Goal: Information Seeking & Learning: Check status

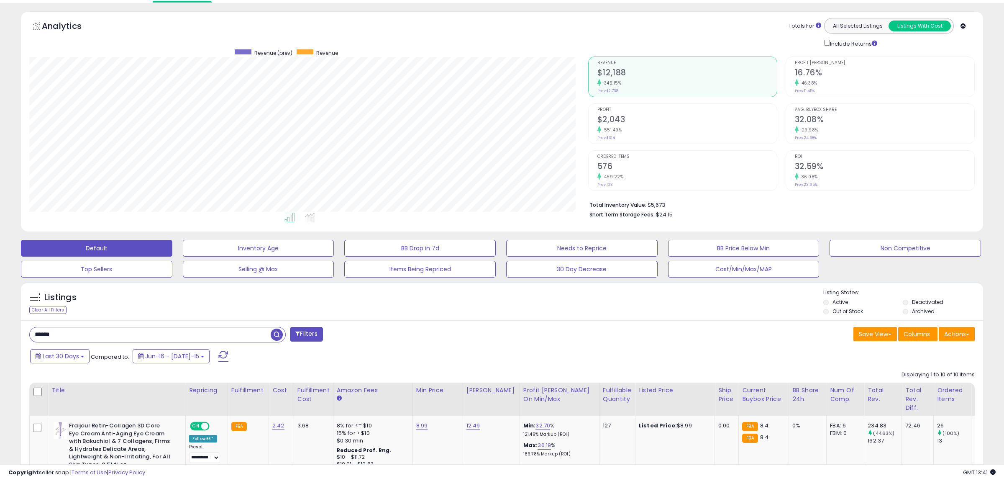
scroll to position [172, 558]
click at [97, 330] on input "******" at bounding box center [150, 334] width 241 height 15
click at [30, 327] on input "******" at bounding box center [150, 334] width 241 height 15
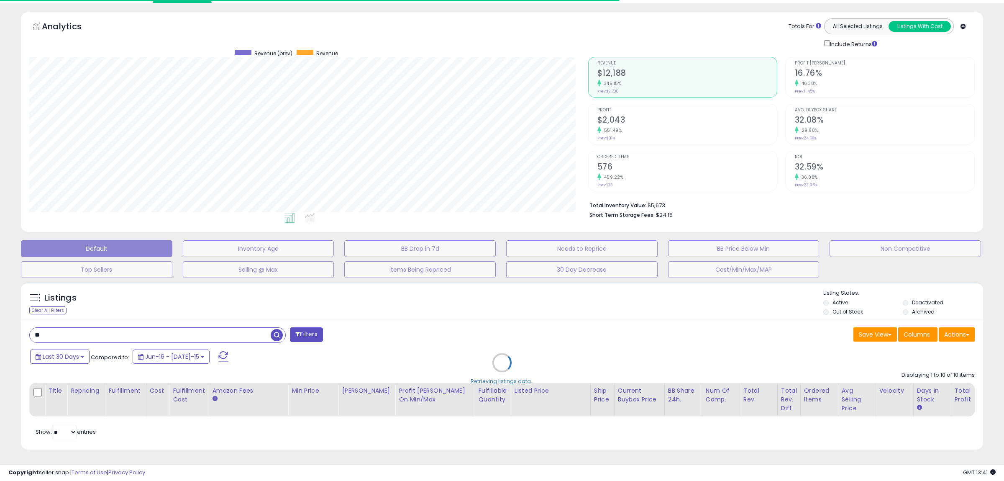
type input "*"
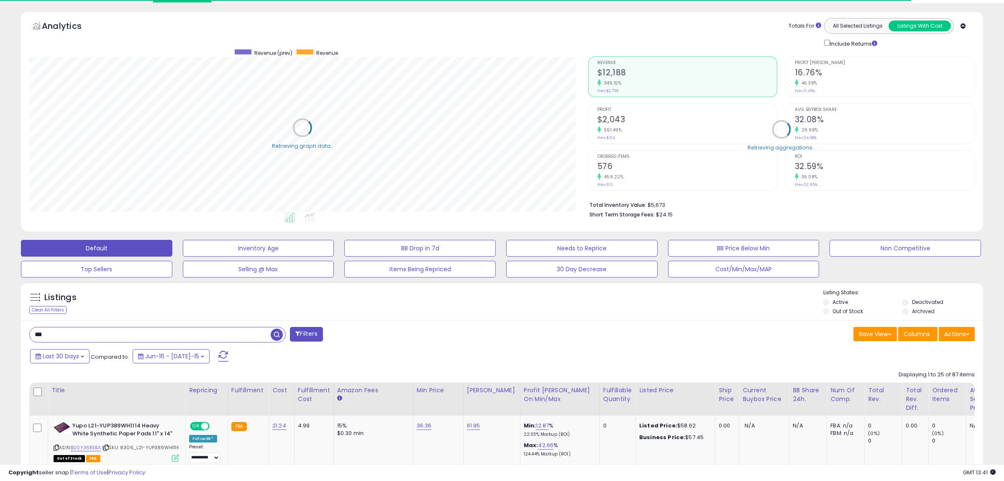
type input "*"
type input "*********"
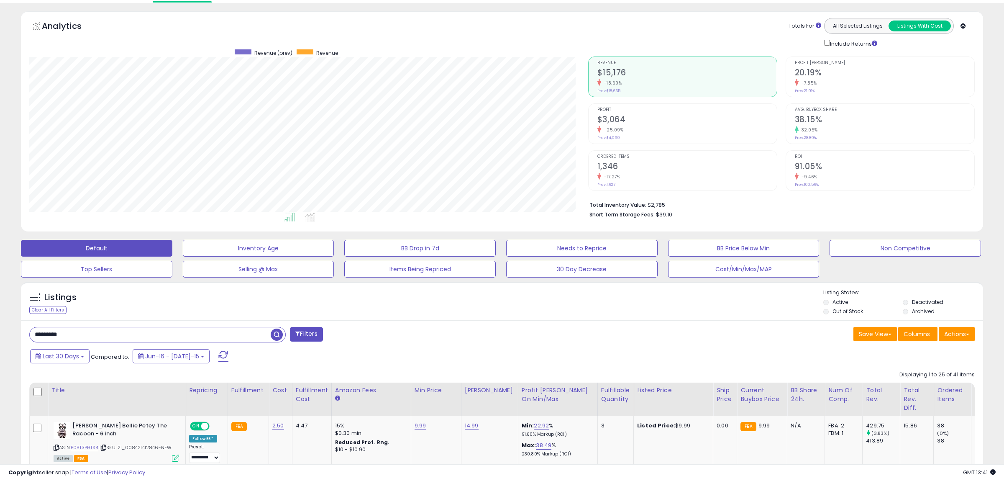
scroll to position [200, 0]
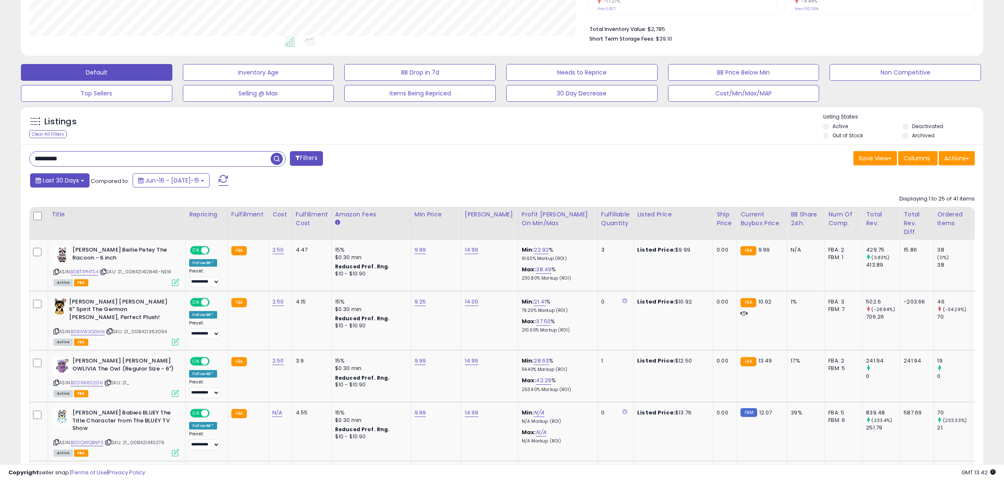
click at [59, 174] on button "Last 30 Days" at bounding box center [59, 180] width 59 height 14
click at [62, 251] on input "**********" at bounding box center [53, 250] width 31 height 13
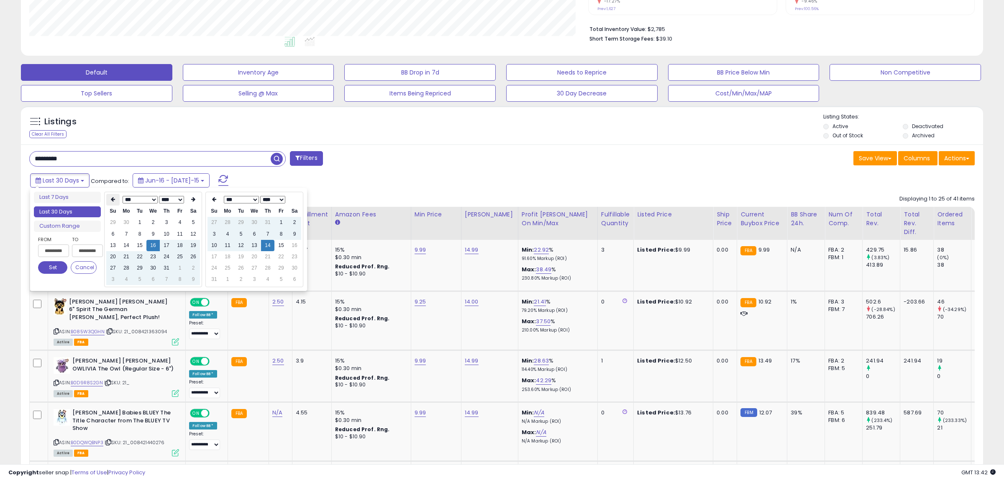
click at [110, 200] on th at bounding box center [112, 200] width 13 height 12
type input "**********"
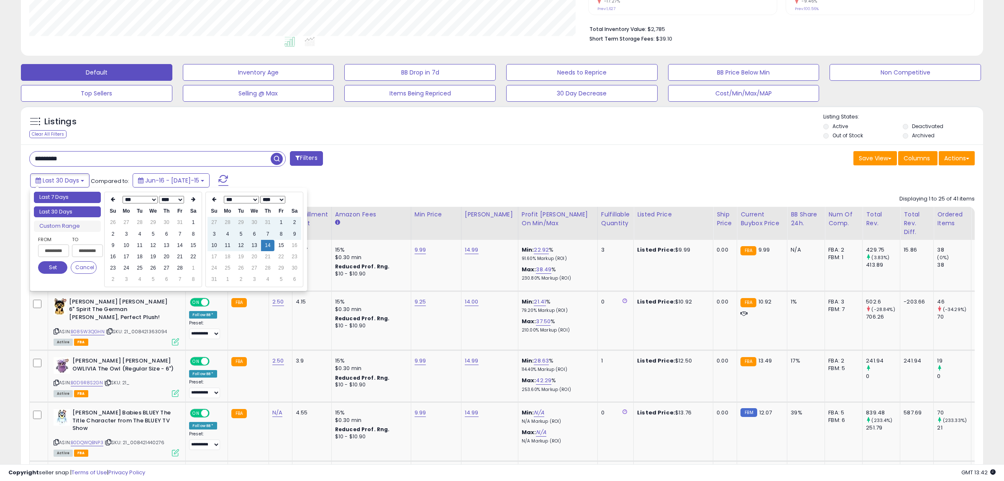
click at [100, 199] on li "Last 7 Days" at bounding box center [67, 197] width 67 height 11
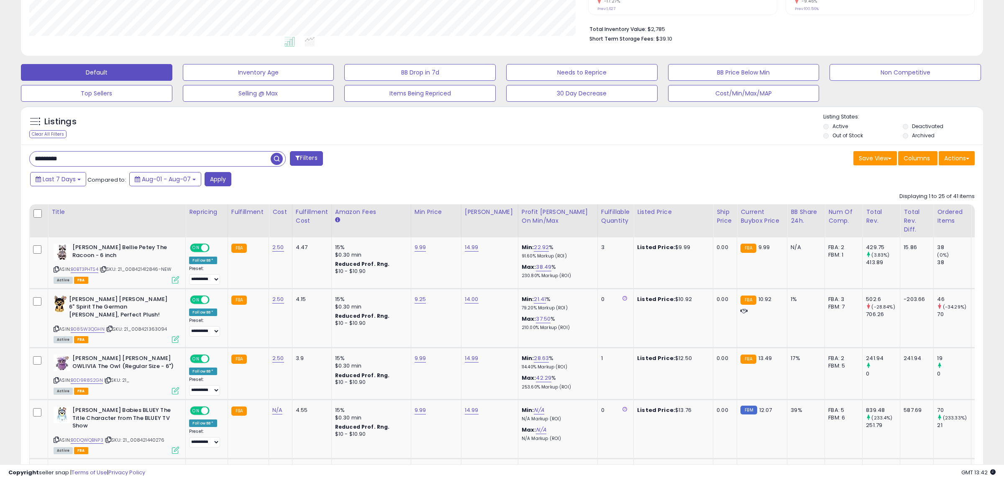
click at [66, 178] on span "Last 7 Days" at bounding box center [59, 179] width 33 height 8
click at [50, 250] on input "**********" at bounding box center [53, 249] width 31 height 13
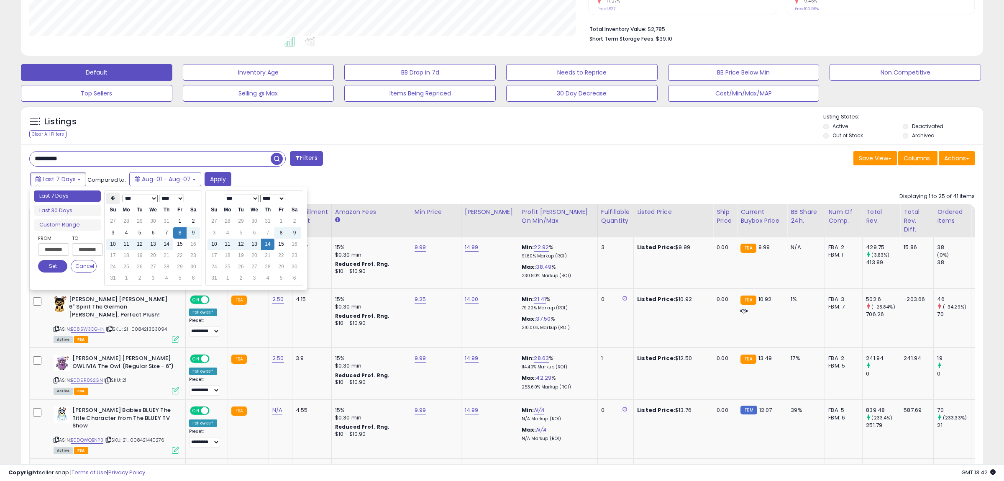
click at [111, 197] on icon at bounding box center [113, 198] width 4 height 5
click at [112, 197] on icon at bounding box center [113, 198] width 4 height 5
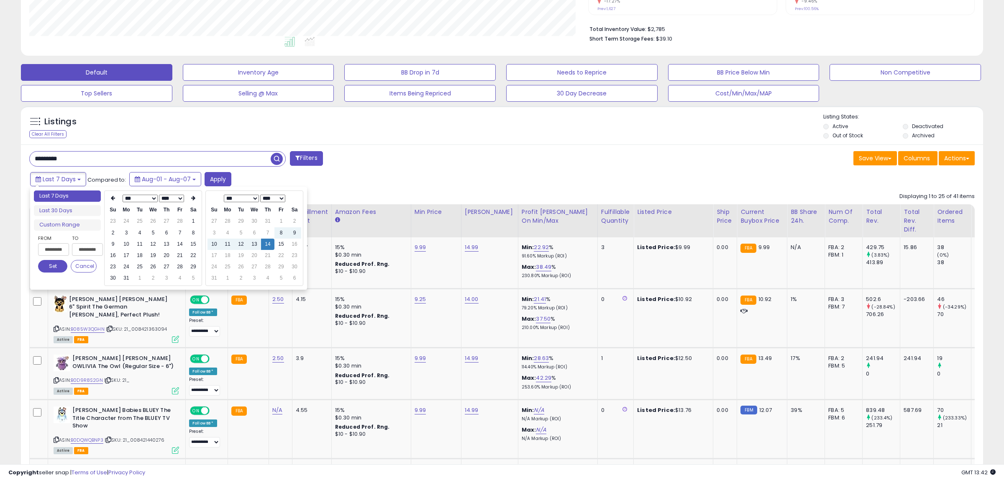
click at [112, 197] on icon at bounding box center [113, 198] width 4 height 5
click at [151, 224] on td "1" at bounding box center [152, 220] width 13 height 11
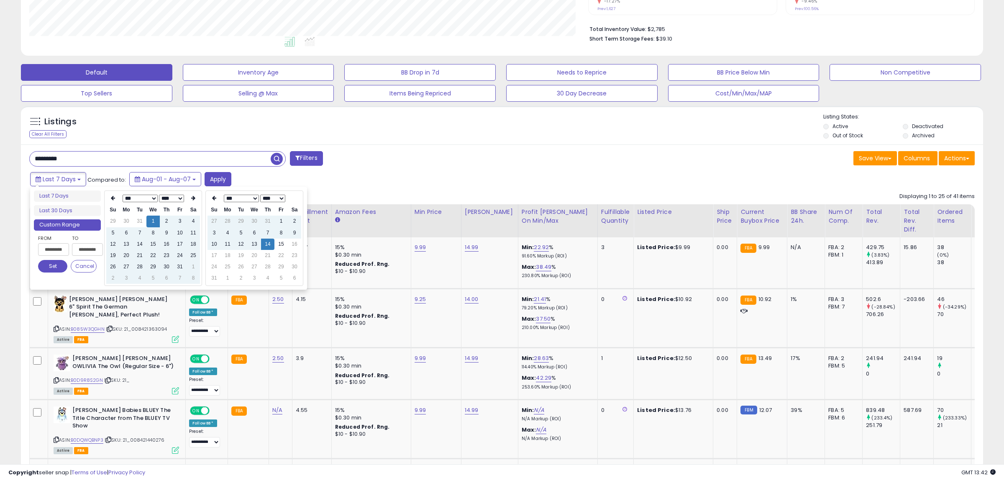
type input "**********"
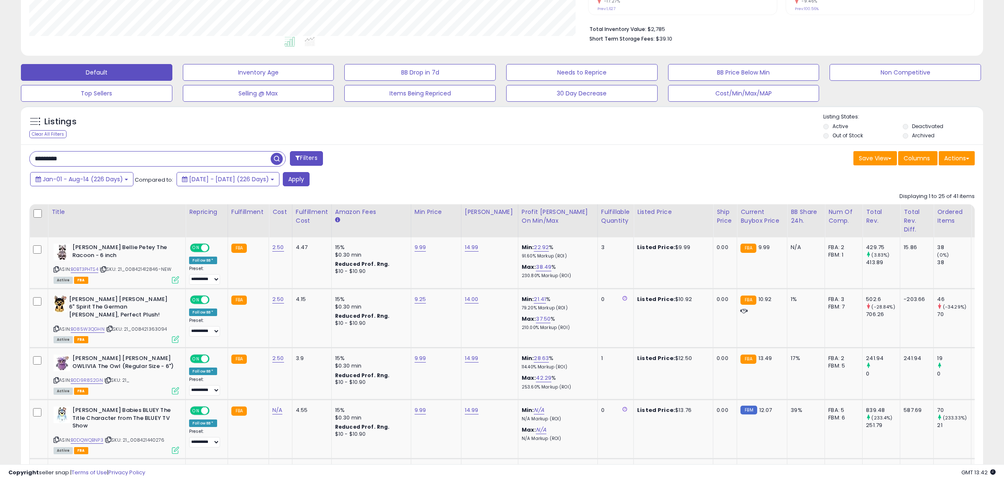
click at [310, 179] on button "Apply" at bounding box center [296, 179] width 27 height 14
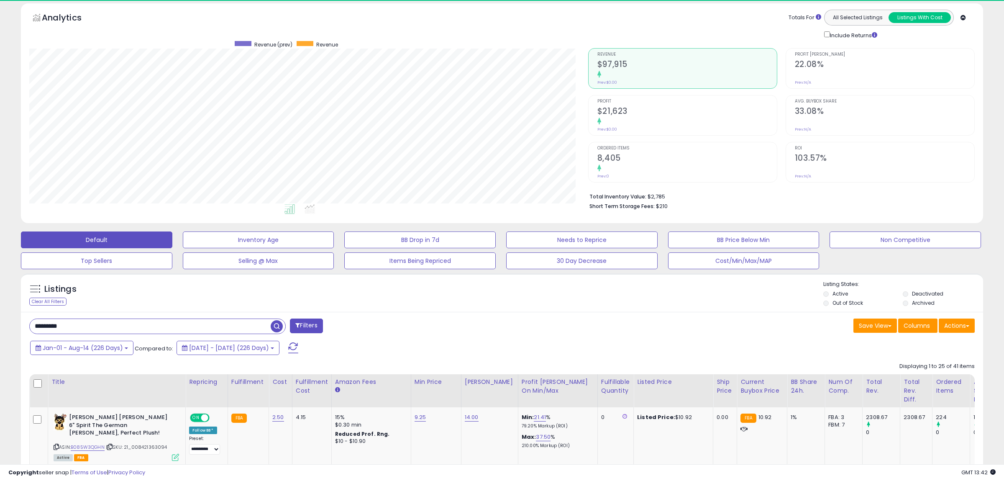
scroll to position [172, 558]
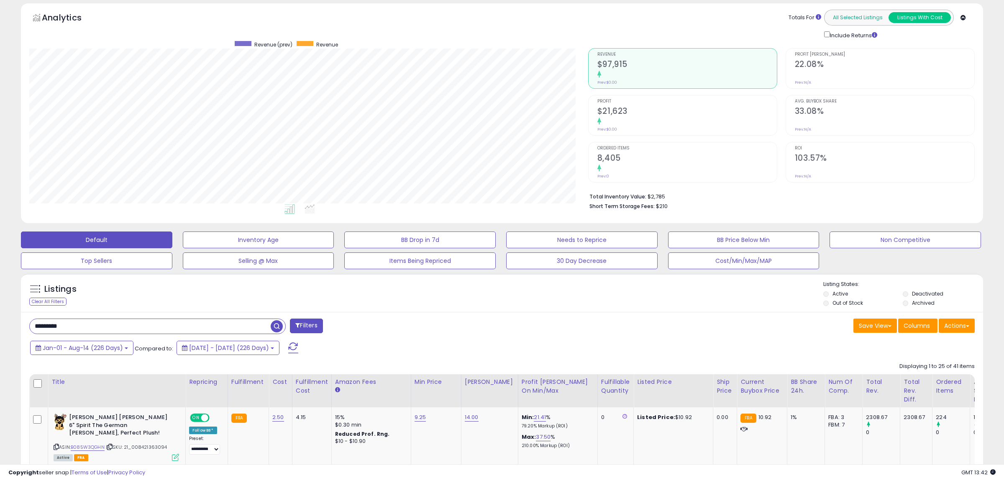
click at [851, 15] on button "All Selected Listings" at bounding box center [858, 17] width 62 height 11
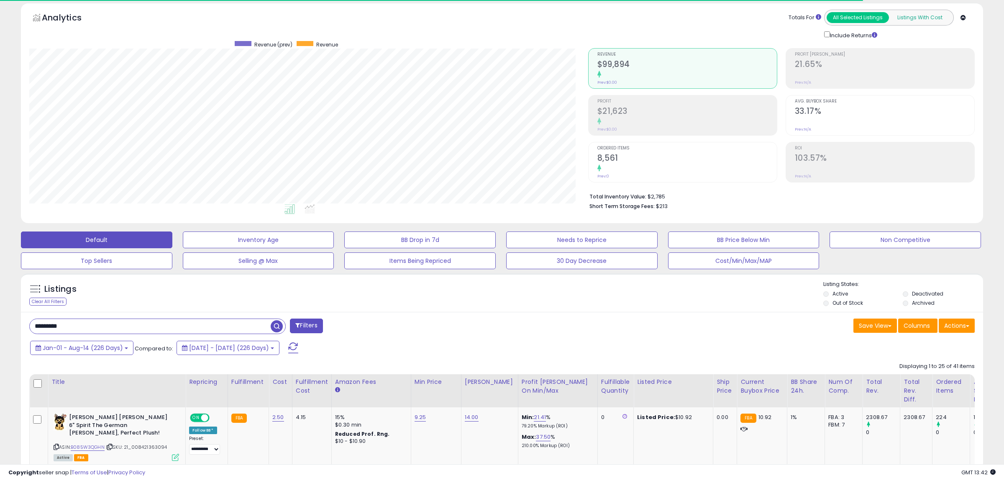
click at [917, 15] on button "Listings With Cost" at bounding box center [920, 17] width 62 height 11
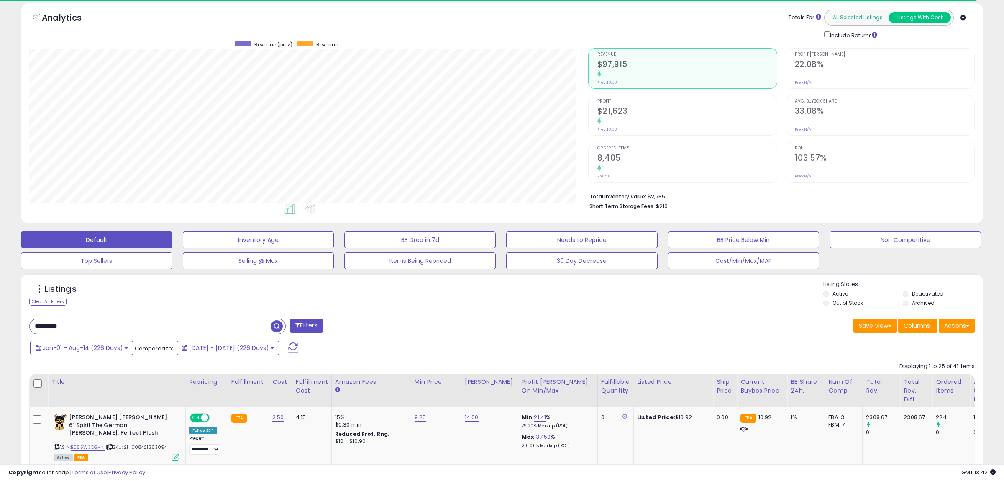
click at [863, 15] on button "All Selected Listings" at bounding box center [858, 17] width 62 height 11
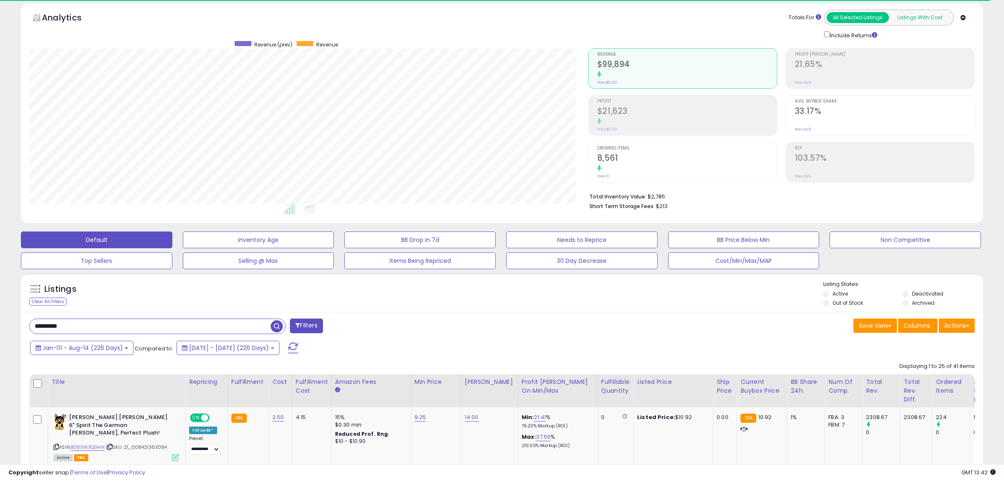
click at [918, 16] on button "Listings With Cost" at bounding box center [920, 17] width 62 height 11
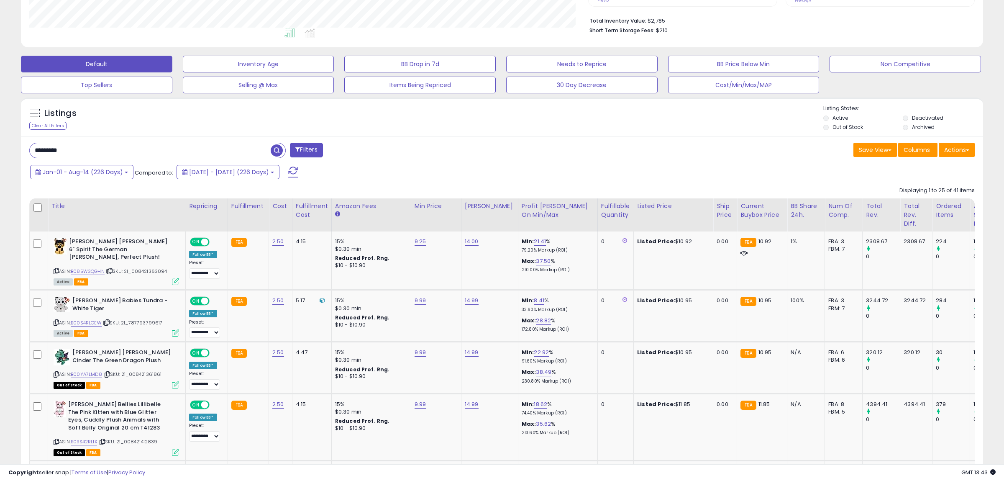
scroll to position [0, 0]
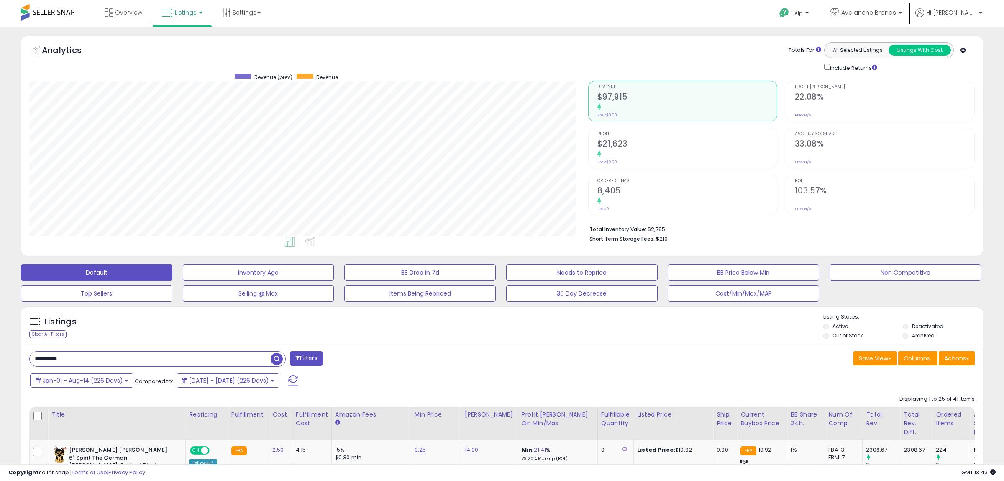
click at [567, 340] on div "Listings Clear All Filters Listing States:" at bounding box center [502, 327] width 962 height 28
click at [662, 374] on div "Jan-01 - Aug-14 (226 Days) Compared to: [DATE] - [DATE] (226 Days)" at bounding box center [382, 381] width 709 height 19
click at [692, 365] on div "Save View Save As New View Update Current View Columns Actions Import Import Wa…" at bounding box center [741, 359] width 479 height 16
click at [79, 374] on button "Jan-01 - Aug-14 (226 Days)" at bounding box center [81, 380] width 103 height 14
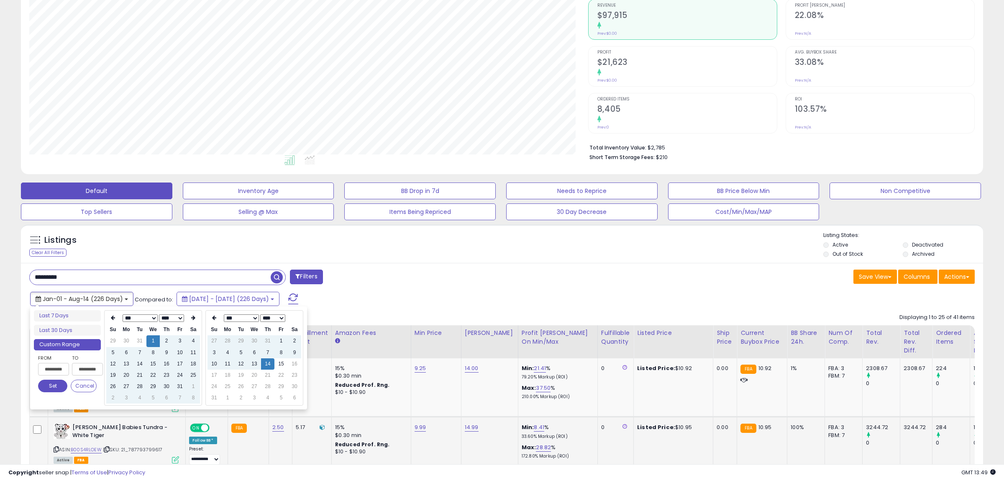
scroll to position [88, 0]
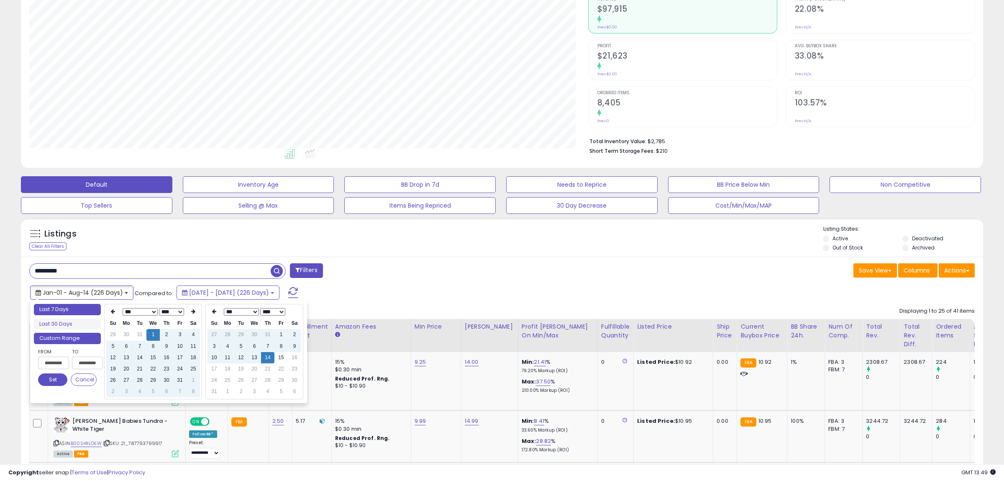
type input "**********"
click at [55, 308] on li "Last 7 Days" at bounding box center [67, 309] width 67 height 11
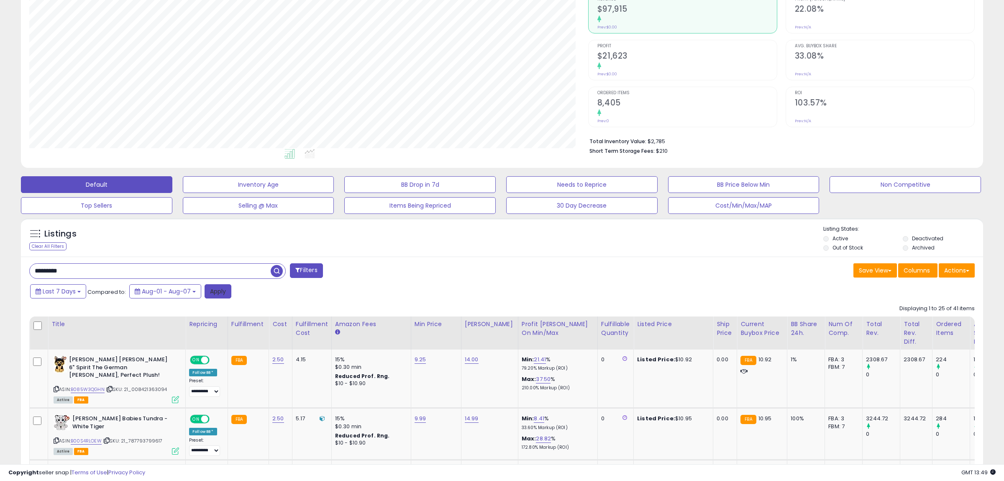
click at [223, 292] on button "Apply" at bounding box center [218, 291] width 27 height 14
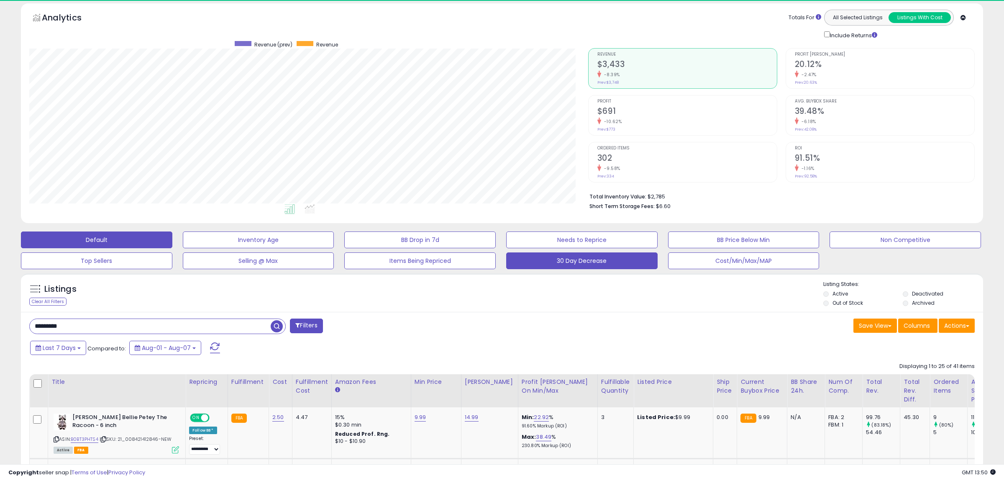
scroll to position [172, 558]
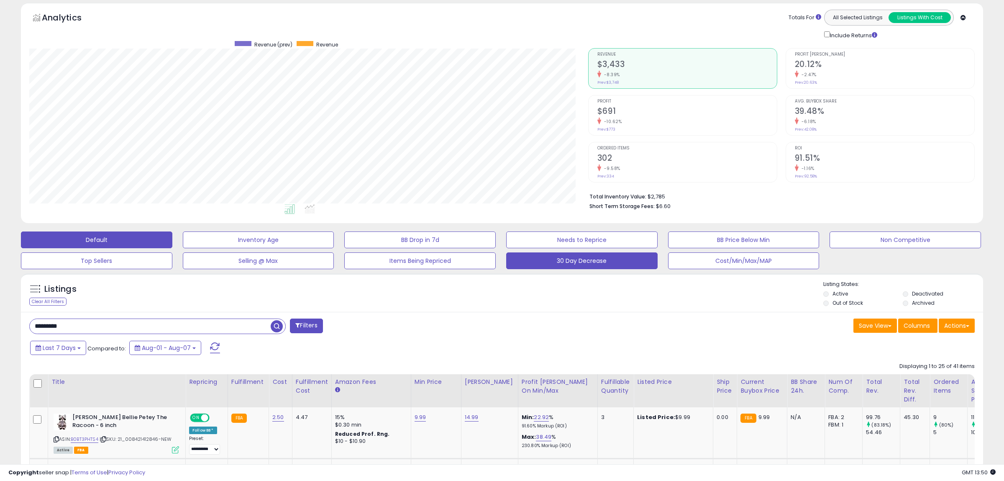
click at [334, 248] on button "30 Day Decrease" at bounding box center [258, 239] width 151 height 17
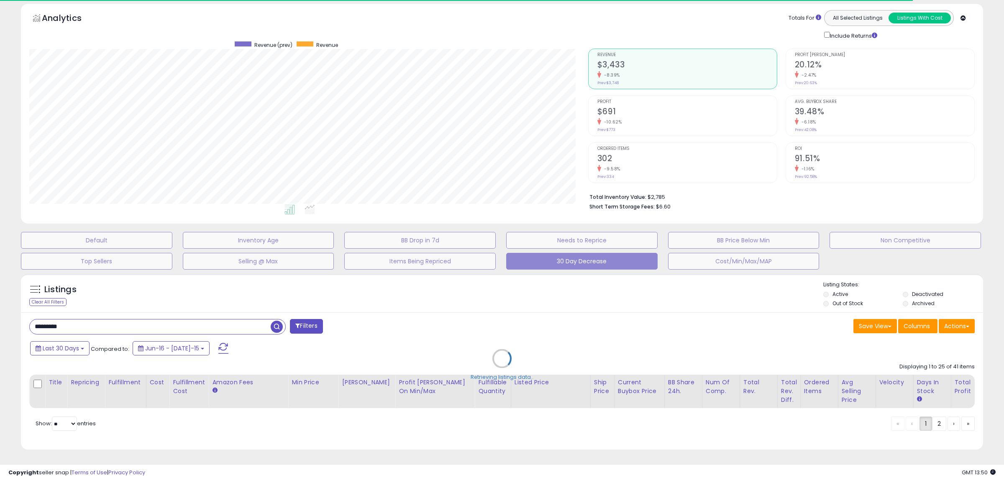
click at [502, 313] on div "Retrieving listings data.." at bounding box center [502, 364] width 975 height 190
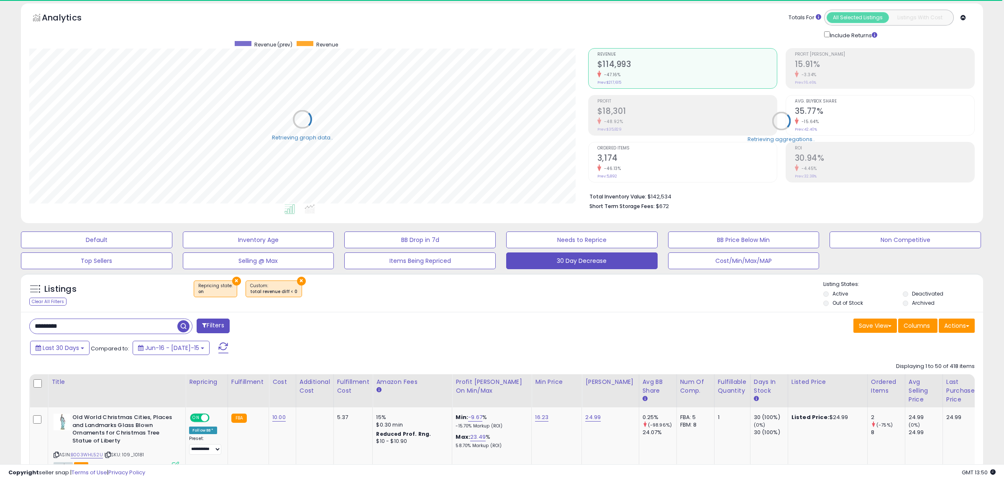
select select "**"
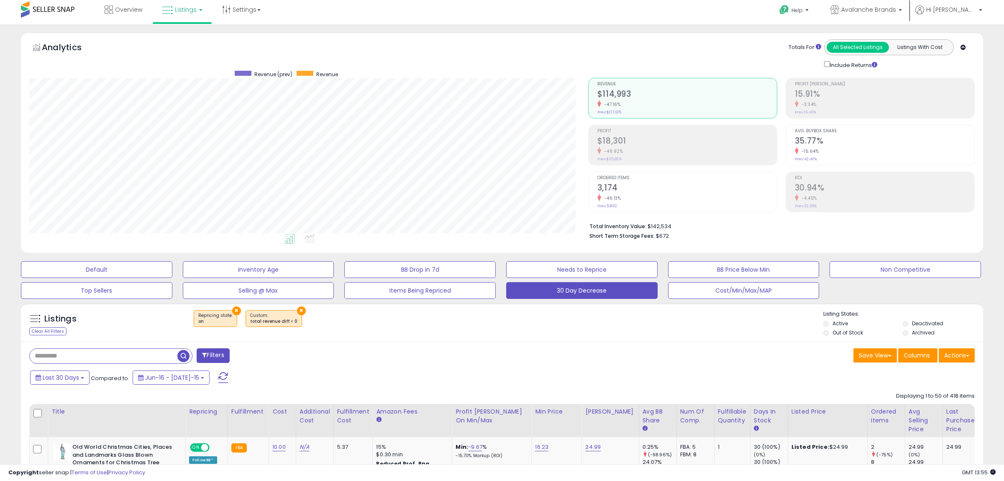
scroll to position [0, 0]
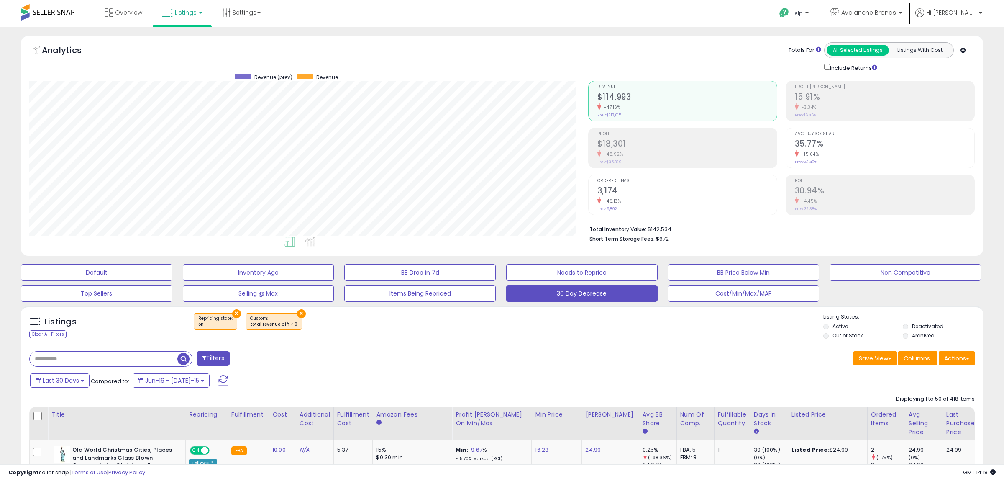
click at [574, 376] on div "Last 30 Days Compared to: Jun-16 - [DATE]-15" at bounding box center [382, 381] width 709 height 19
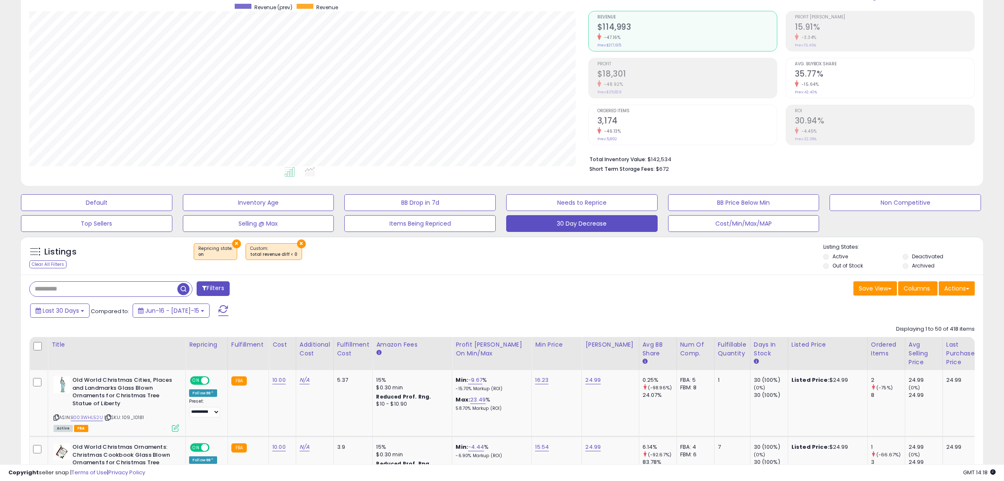
scroll to position [44, 0]
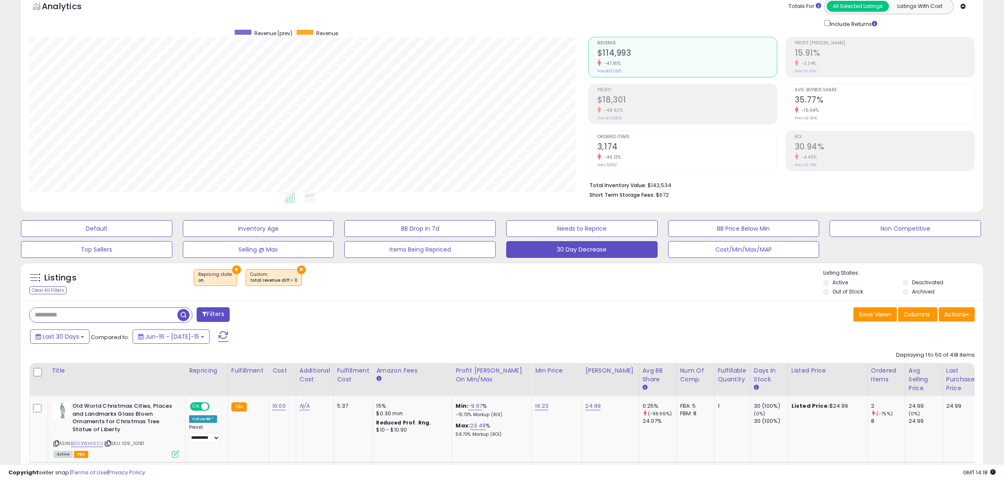
click at [565, 335] on div "Last 30 Days Compared to: Jun-16 - [DATE]-15" at bounding box center [382, 337] width 709 height 19
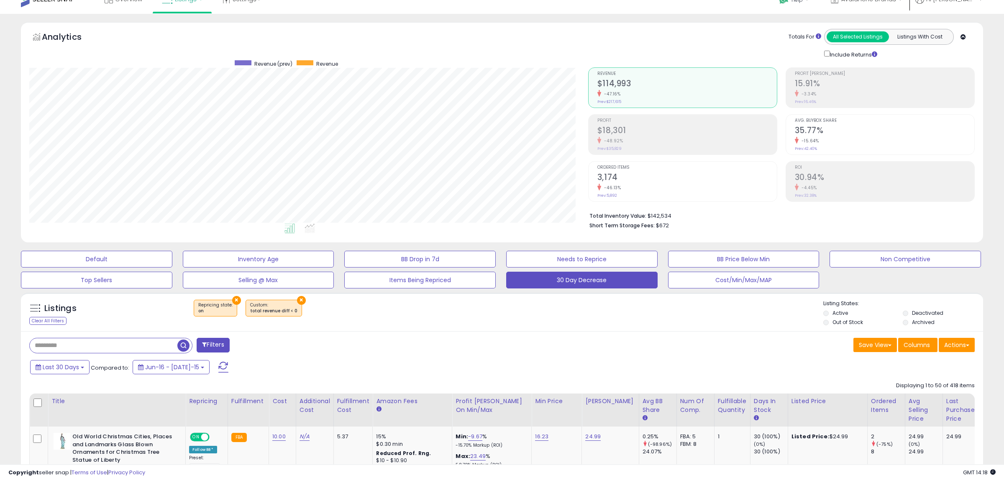
scroll to position [0, 0]
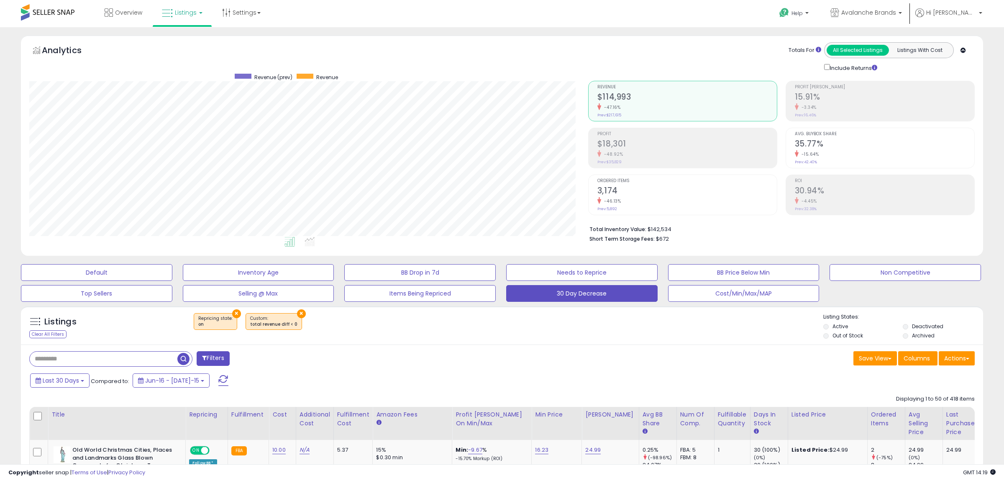
click at [926, 44] on div "All Selected Listings Listings With Cost" at bounding box center [889, 50] width 130 height 16
click at [927, 49] on button "Listings With Cost" at bounding box center [920, 50] width 62 height 11
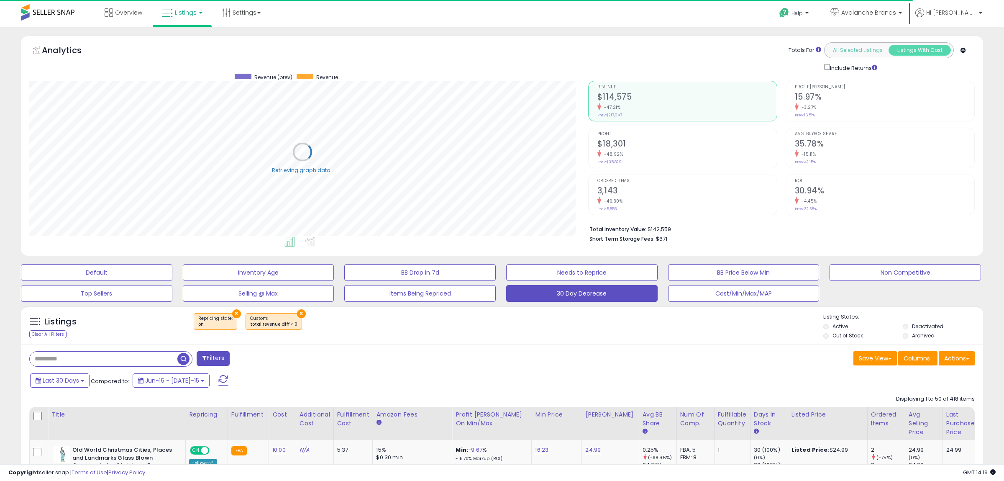
click at [857, 48] on button "All Selected Listings" at bounding box center [858, 50] width 62 height 11
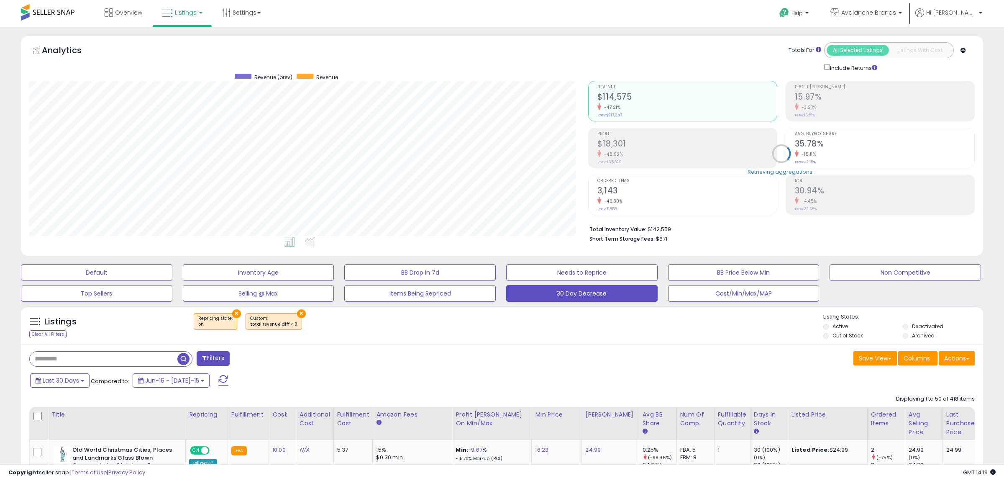
scroll to position [172, 558]
click at [636, 364] on div "Save View Save As New View Update Current View Columns Actions Import Import Wa…" at bounding box center [741, 359] width 479 height 16
